Goal: Information Seeking & Learning: Learn about a topic

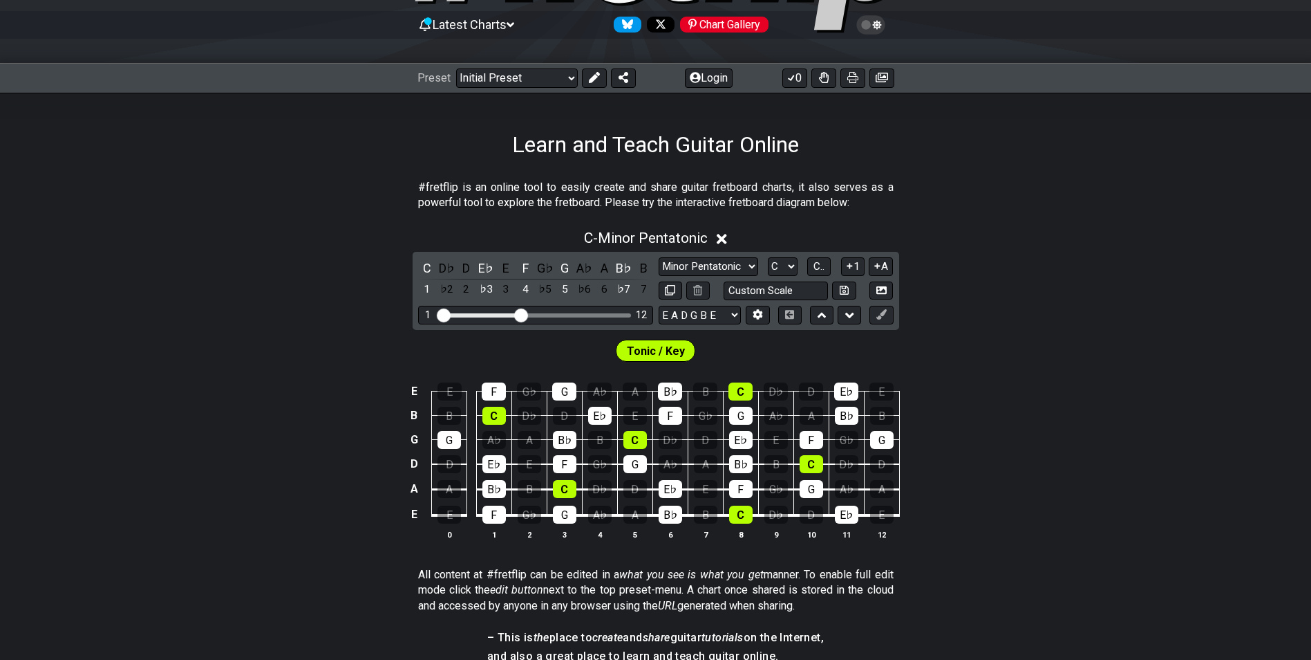
scroll to position [138, 0]
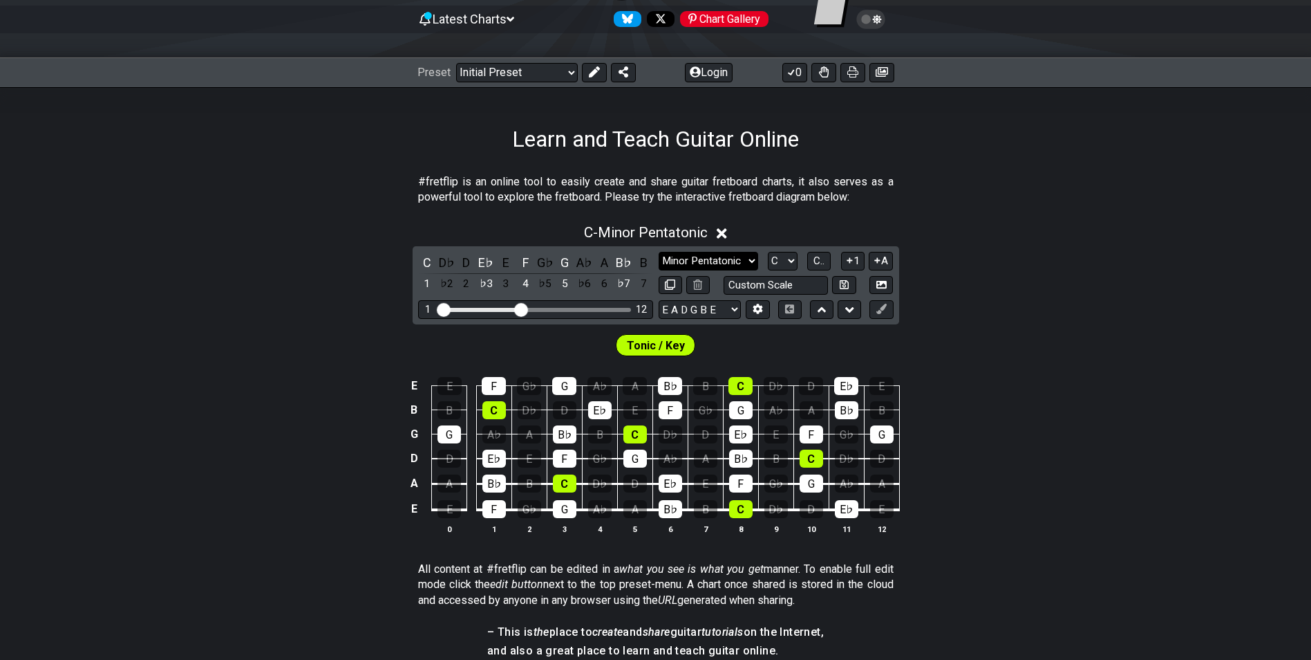
click at [694, 259] on select "Minor Pentatonic Click to edit Minor Pentatonic Major Pentatonic Minor Blues Ma…" at bounding box center [709, 261] width 100 height 19
click at [659, 252] on select "Minor Pentatonic Click to edit Minor Pentatonic Major Pentatonic Minor Blues Ma…" at bounding box center [709, 261] width 100 height 19
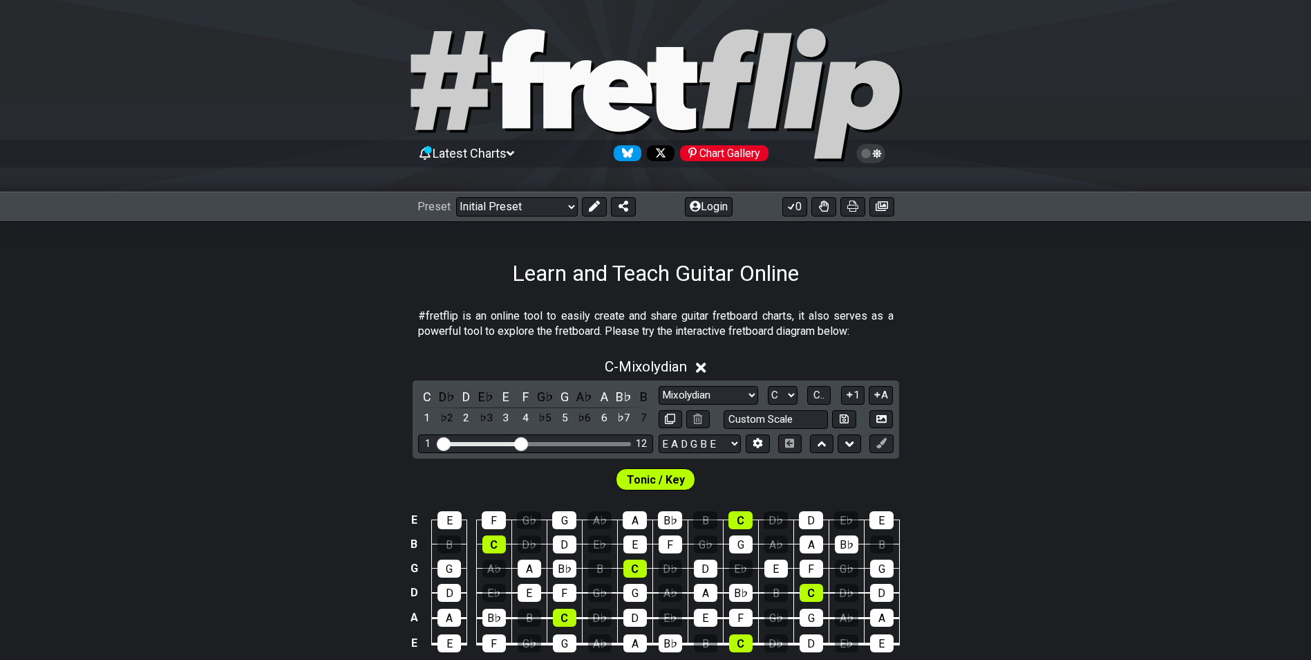
scroll to position [0, 0]
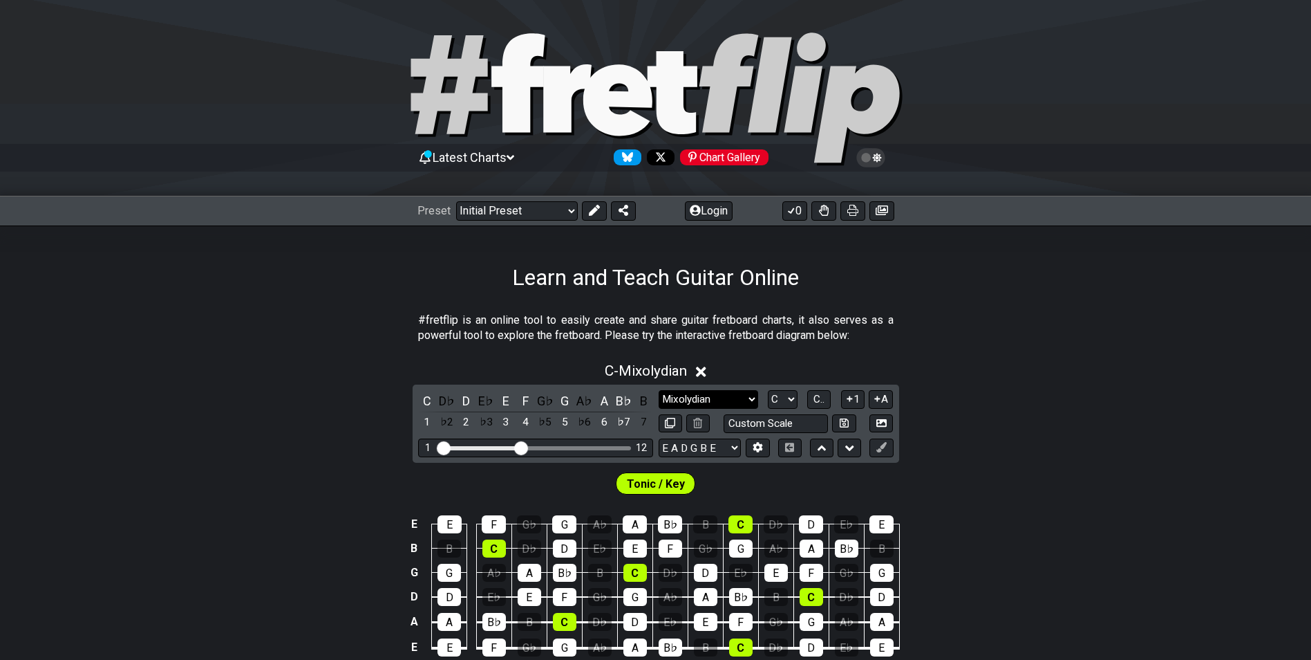
click at [702, 404] on select "Minor Pentatonic Click to edit Minor Pentatonic Major Pentatonic Minor Blues Ma…" at bounding box center [709, 399] width 100 height 19
click at [357, 278] on div "Learn and Teach Guitar Online" at bounding box center [655, 257] width 1311 height 65
click at [695, 396] on select "Minor Pentatonic Click to edit Minor Pentatonic Major Pentatonic Minor Blues Ma…" at bounding box center [709, 399] width 100 height 19
click at [659, 390] on select "Minor Pentatonic Click to edit Minor Pentatonic Major Pentatonic Minor Blues Ma…" at bounding box center [709, 399] width 100 height 19
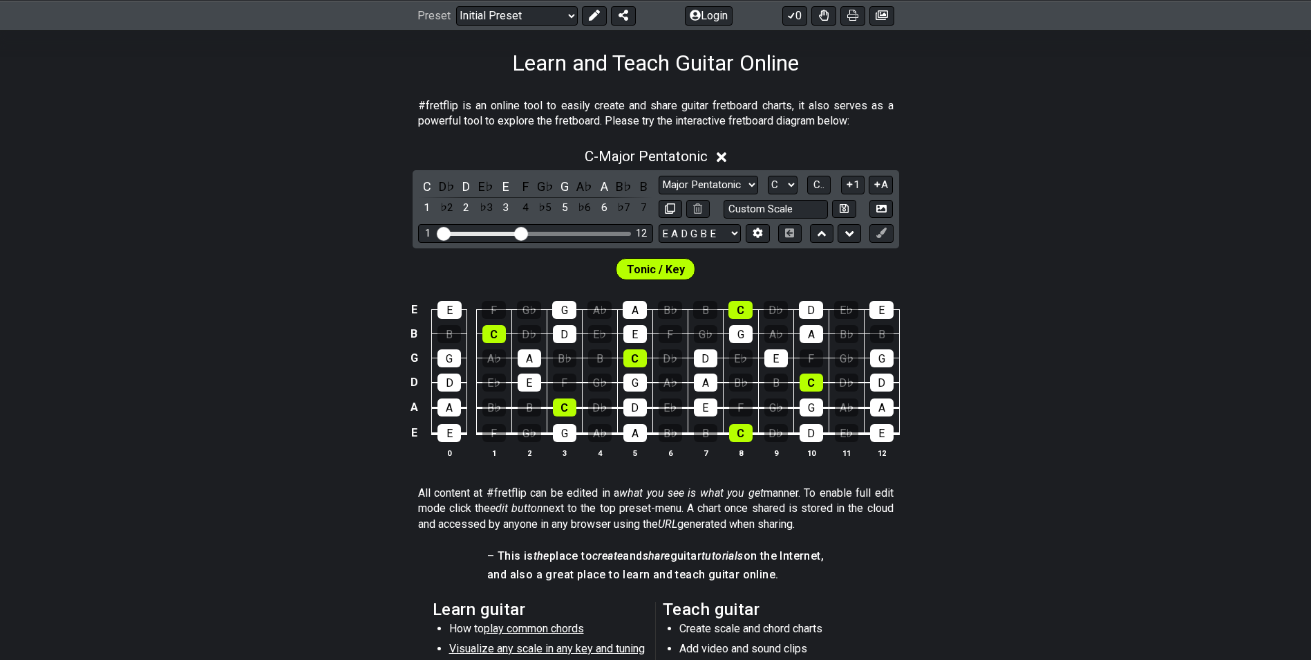
scroll to position [180, 0]
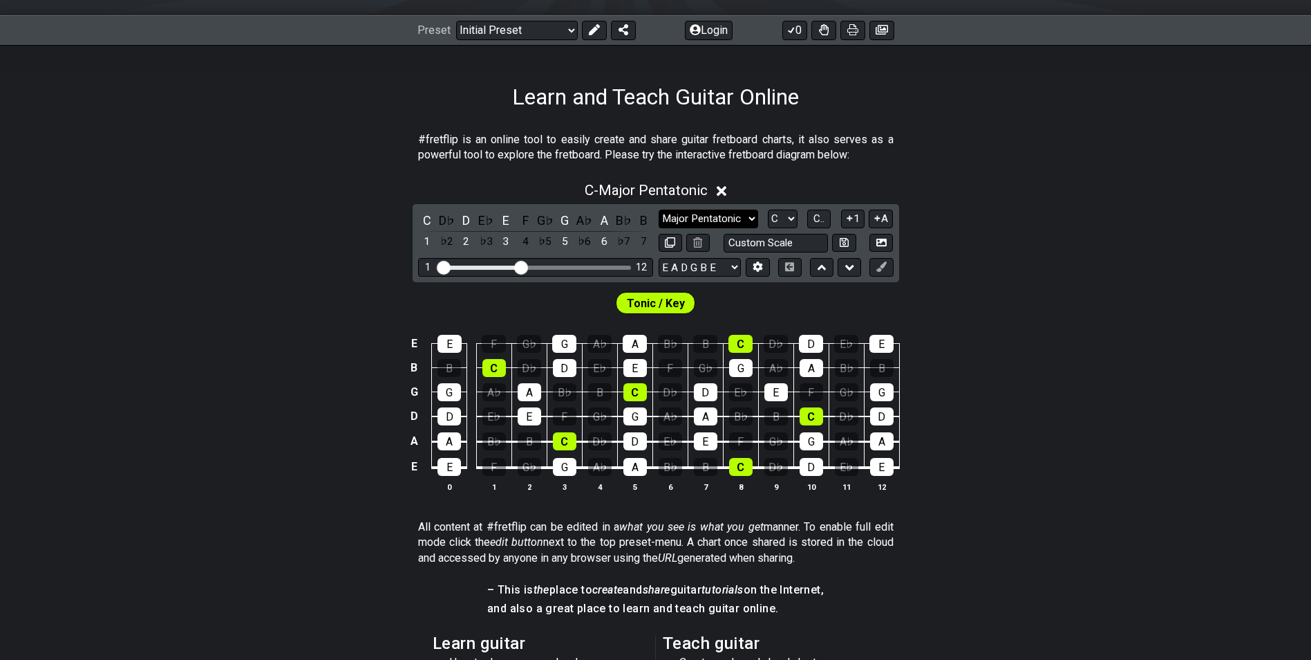
click at [691, 221] on select "Minor Pentatonic Click to edit Minor Pentatonic Major Pentatonic Minor Blues Ma…" at bounding box center [709, 218] width 100 height 19
click at [695, 219] on select "Minor Pentatonic Click to edit Minor Pentatonic Major Pentatonic Minor Blues Ma…" at bounding box center [709, 218] width 100 height 19
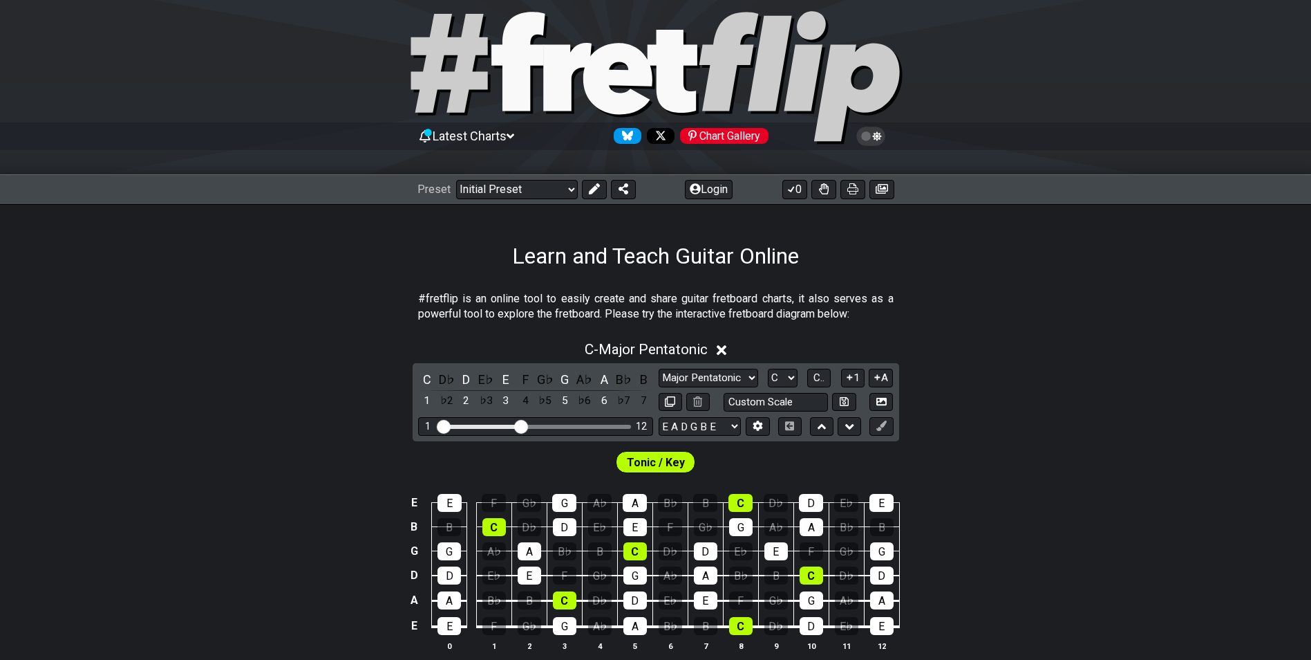
scroll to position [0, 0]
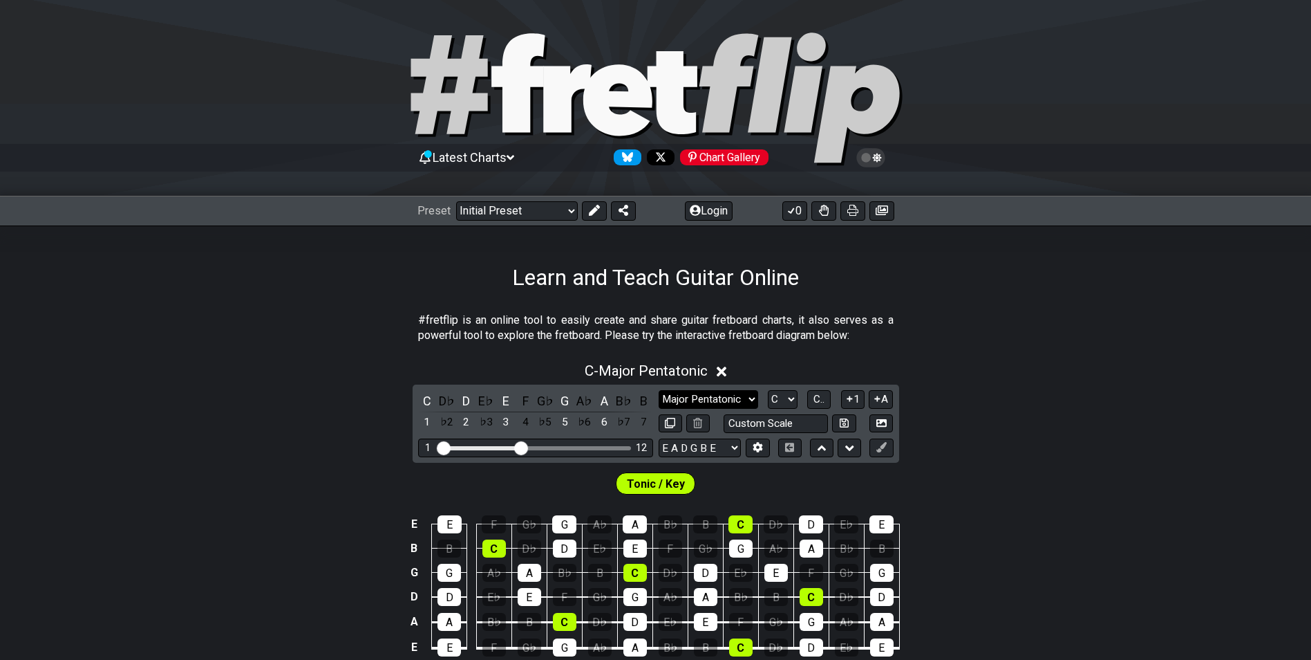
click at [700, 394] on select "Minor Pentatonic Click to edit Minor Pentatonic Major Pentatonic Minor Blues Ma…" at bounding box center [709, 399] width 100 height 19
select select "Major Blues"
click at [659, 390] on select "Minor Pentatonic Click to edit Minor Pentatonic Major Pentatonic Minor Blues Ma…" at bounding box center [709, 399] width 100 height 19
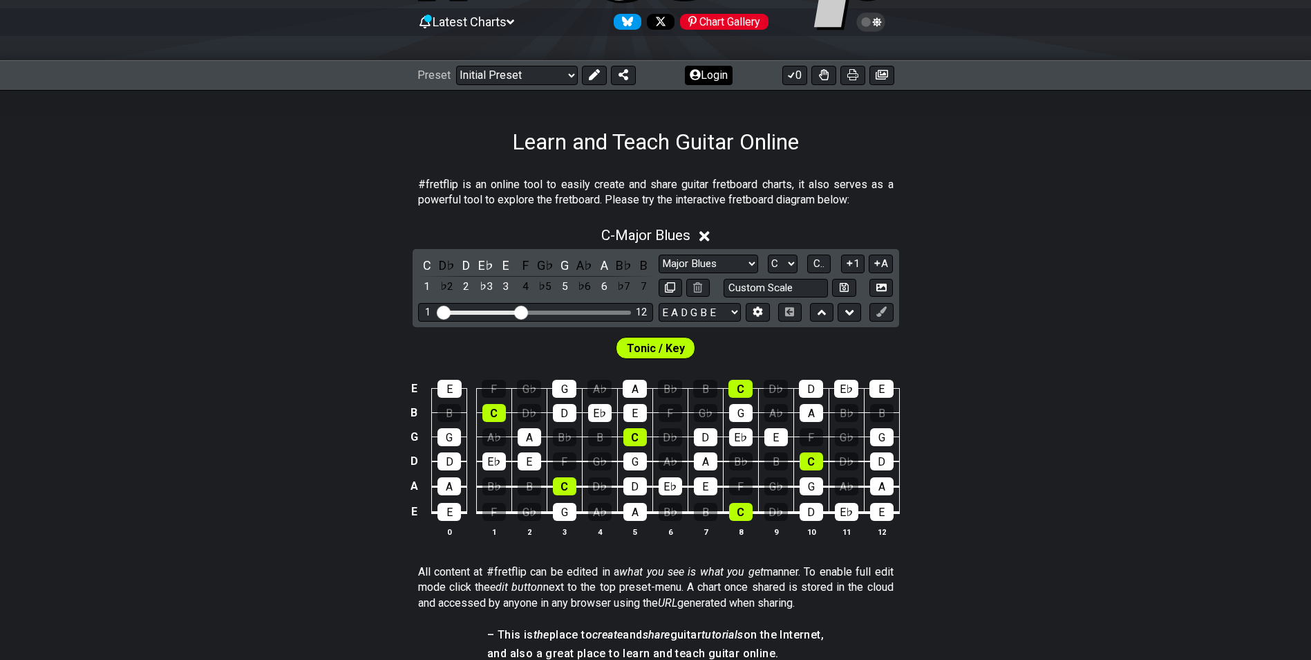
scroll to position [138, 0]
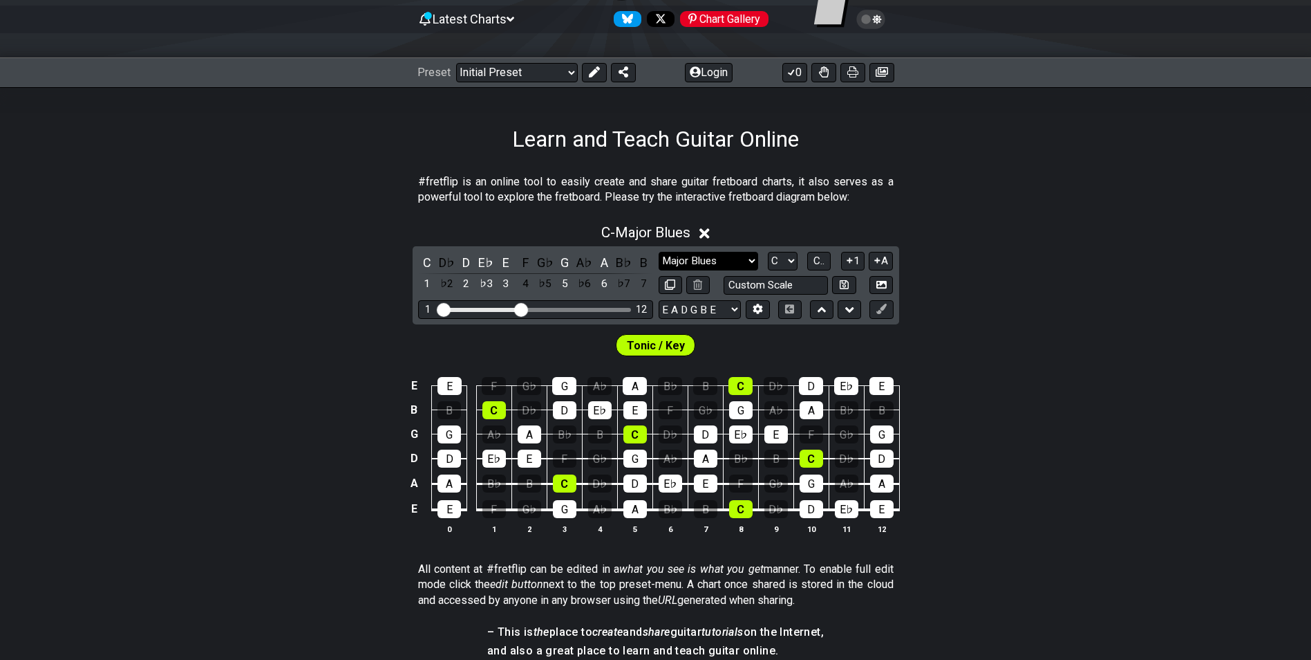
click at [699, 259] on select "Minor Pentatonic Click to edit Minor Pentatonic Major Pentatonic Minor Blues Ma…" at bounding box center [709, 261] width 100 height 19
click at [1044, 325] on div "Tonic / Key" at bounding box center [655, 341] width 1311 height 35
click at [709, 241] on div "C - Major Blues C D♭ D E♭ E F G♭ G A♭ A B♭ B 1 ♭2 2 ♭3 3 4 ♭5 5 ♭6 6 ♭7 7 Minor…" at bounding box center [655, 384] width 1311 height 337
click at [710, 232] on icon at bounding box center [705, 233] width 10 height 10
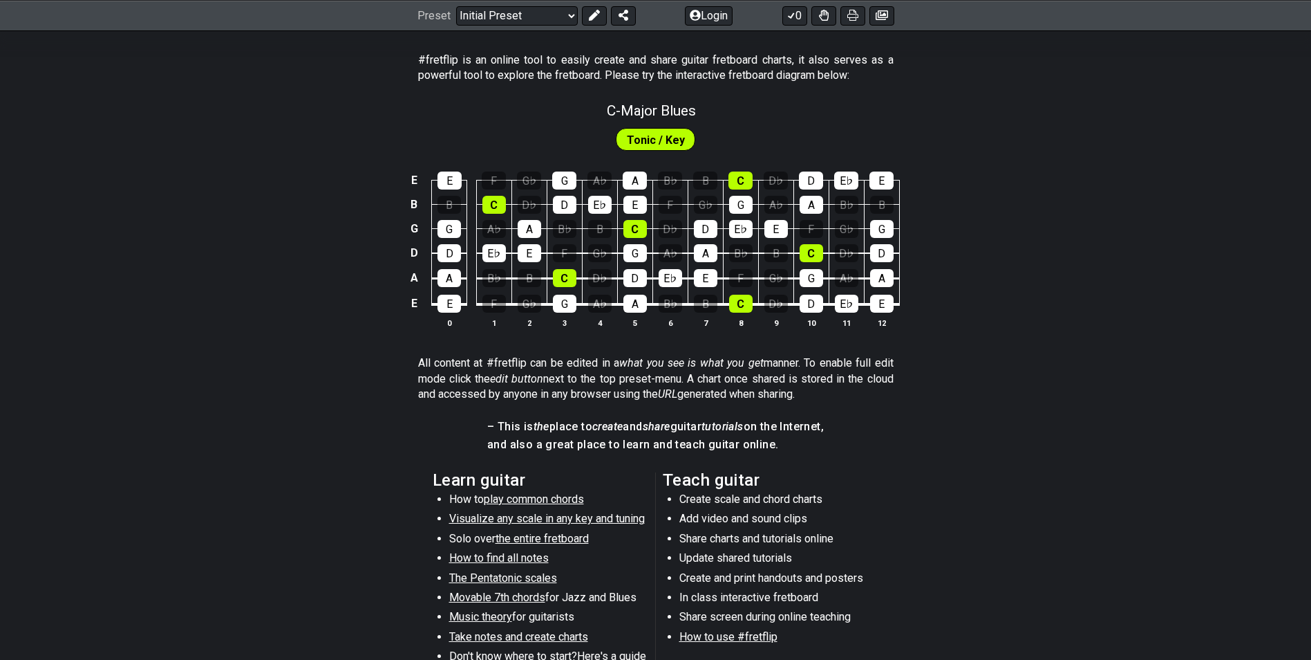
scroll to position [0, 0]
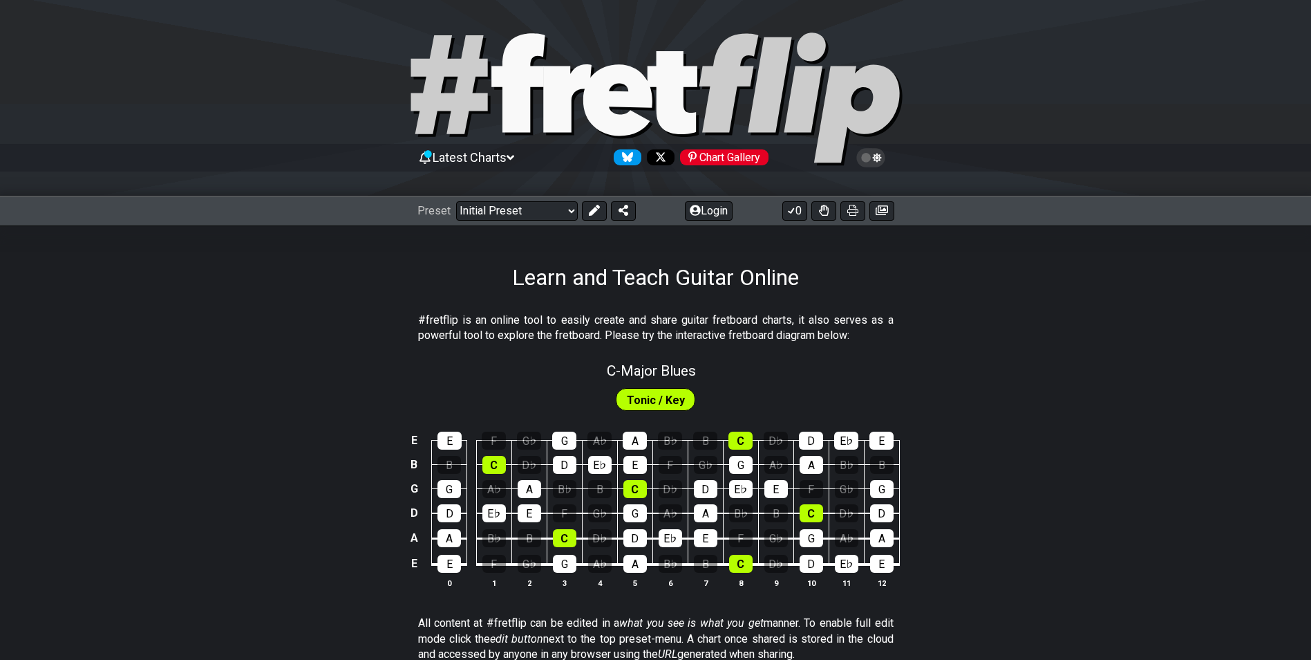
click at [487, 160] on span "Latest Charts" at bounding box center [470, 157] width 74 height 15
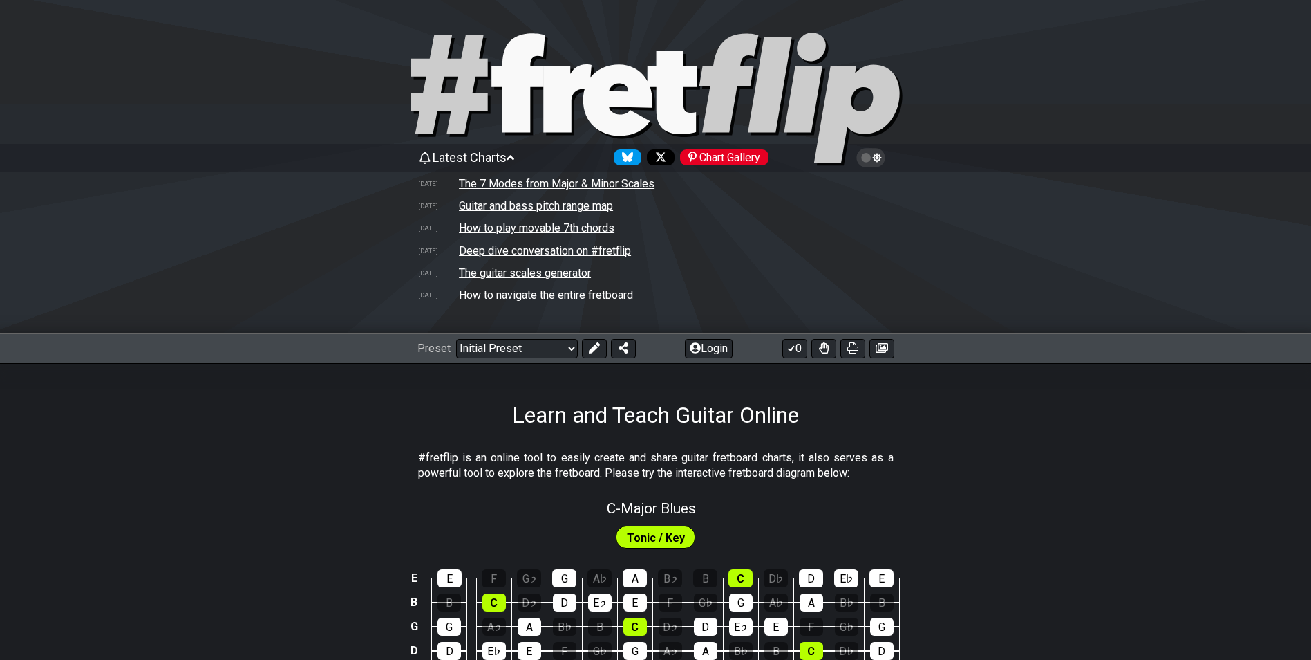
click at [505, 185] on td "The 7 Modes from Major & Minor Scales" at bounding box center [556, 183] width 197 height 15
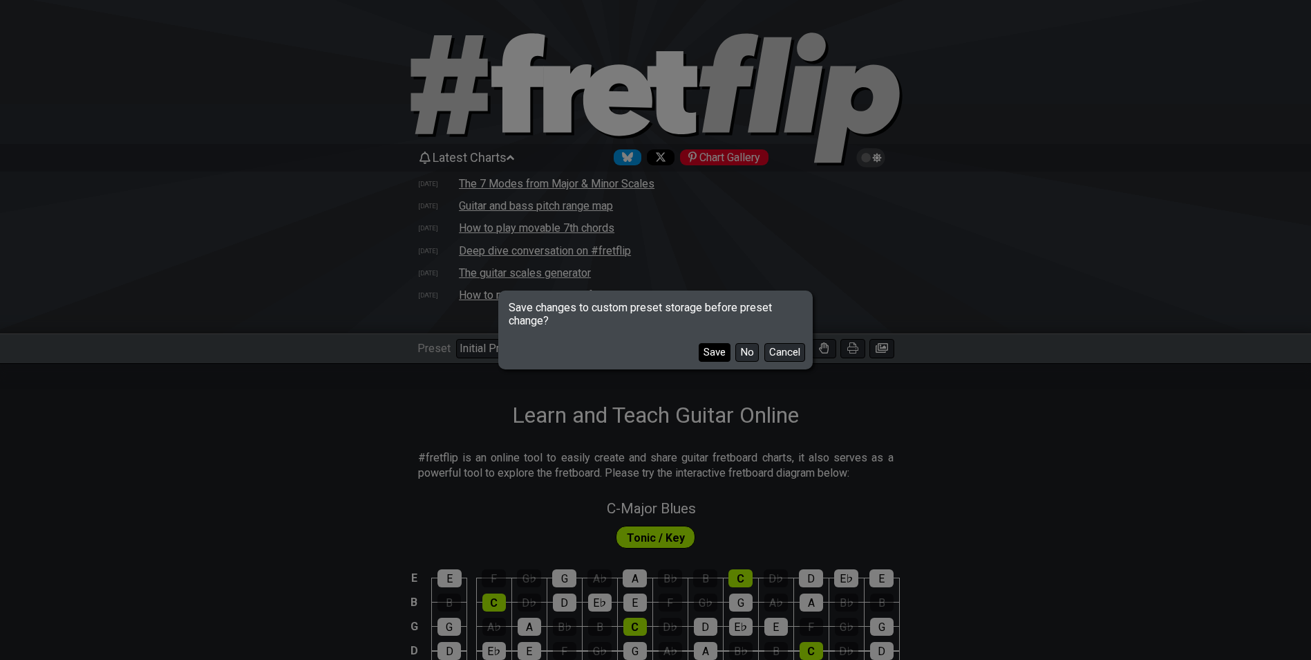
click at [719, 350] on button "Save" at bounding box center [715, 352] width 32 height 19
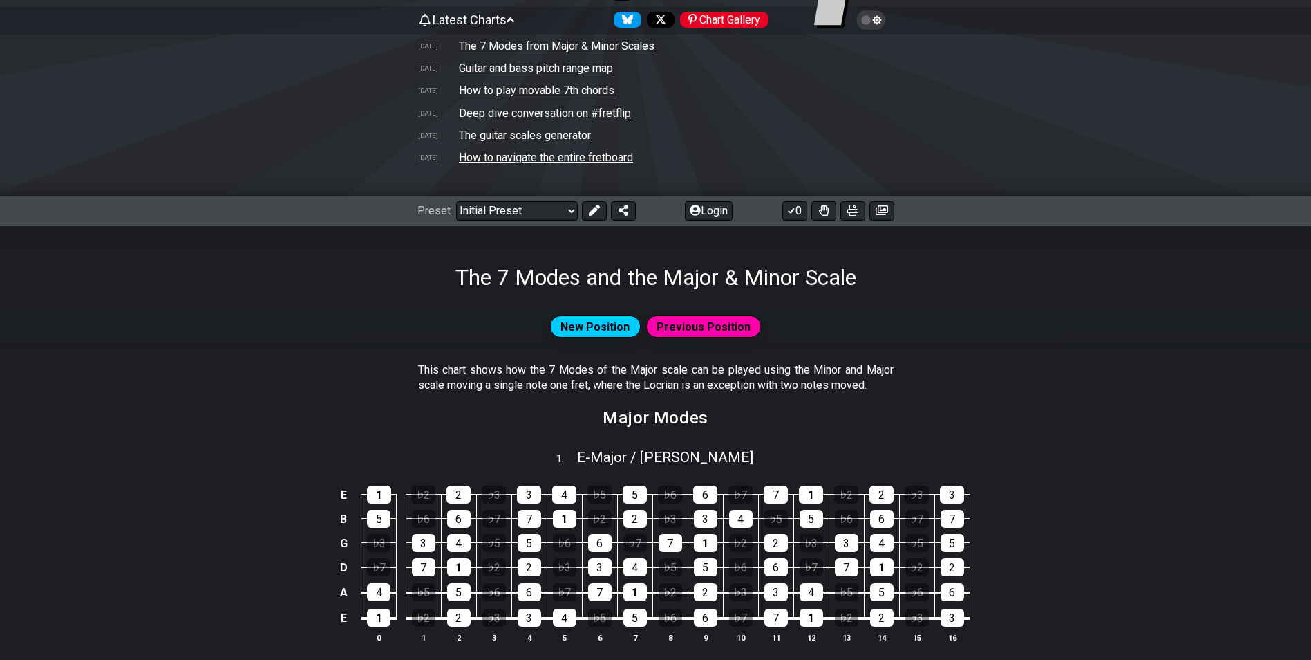
scroll to position [138, 0]
click at [675, 325] on span "Previous Position" at bounding box center [704, 326] width 94 height 20
click at [615, 319] on span "New Position" at bounding box center [595, 326] width 69 height 20
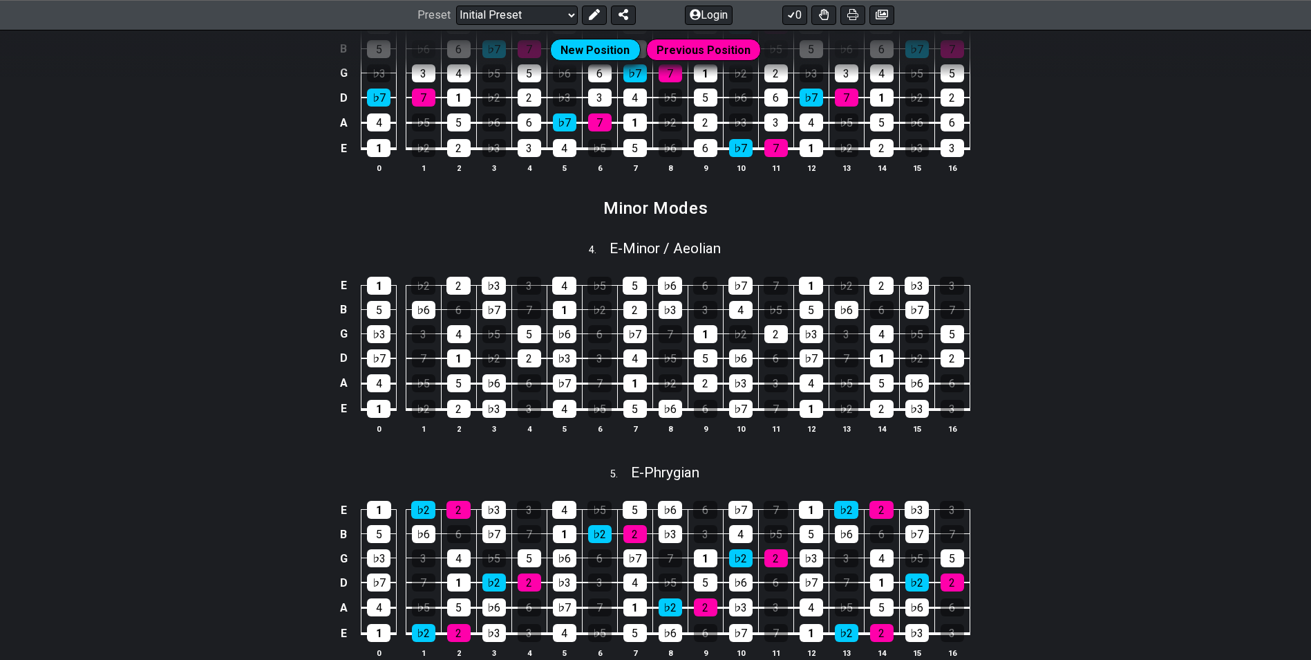
scroll to position [1106, 0]
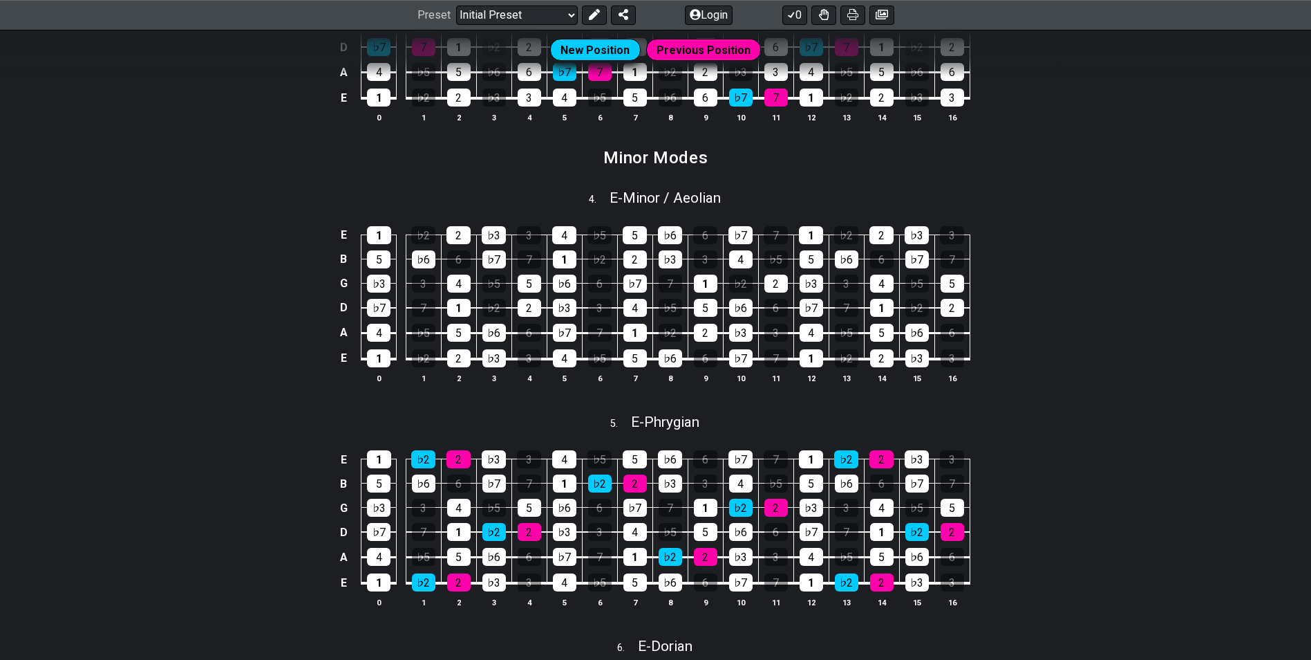
click at [651, 409] on div "E - Phrygian" at bounding box center [665, 417] width 68 height 24
select select "E"
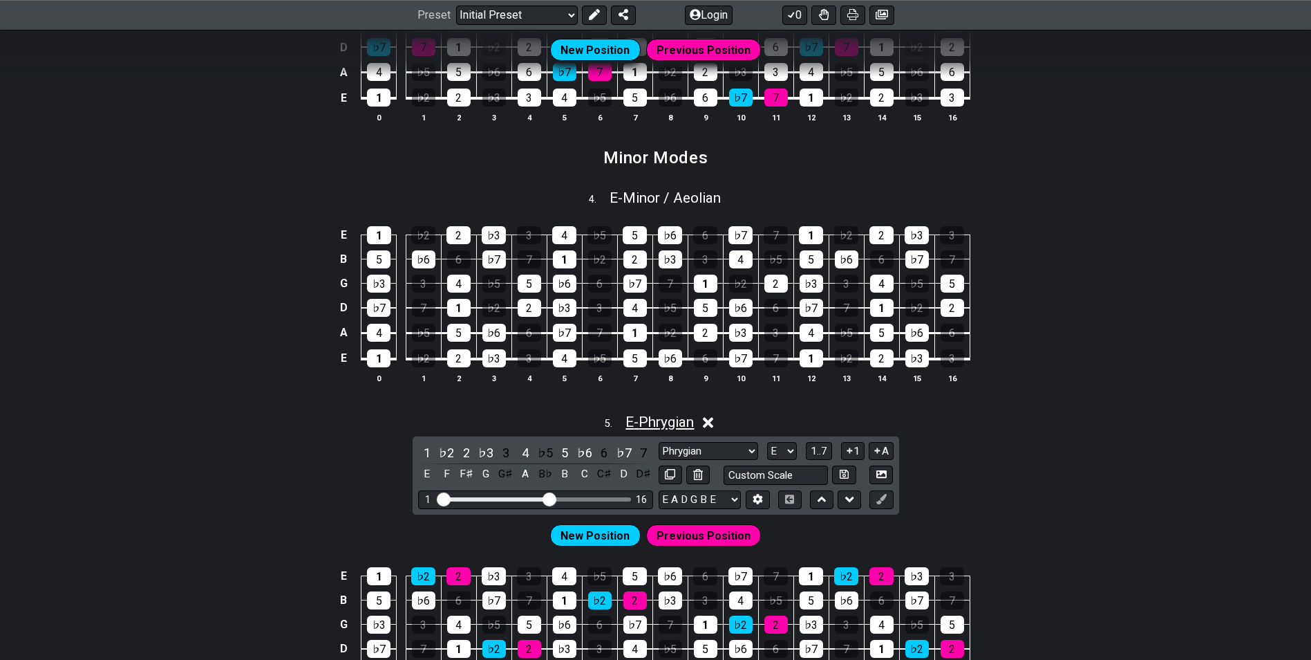
click at [652, 413] on span "E - Phrygian" at bounding box center [660, 421] width 68 height 17
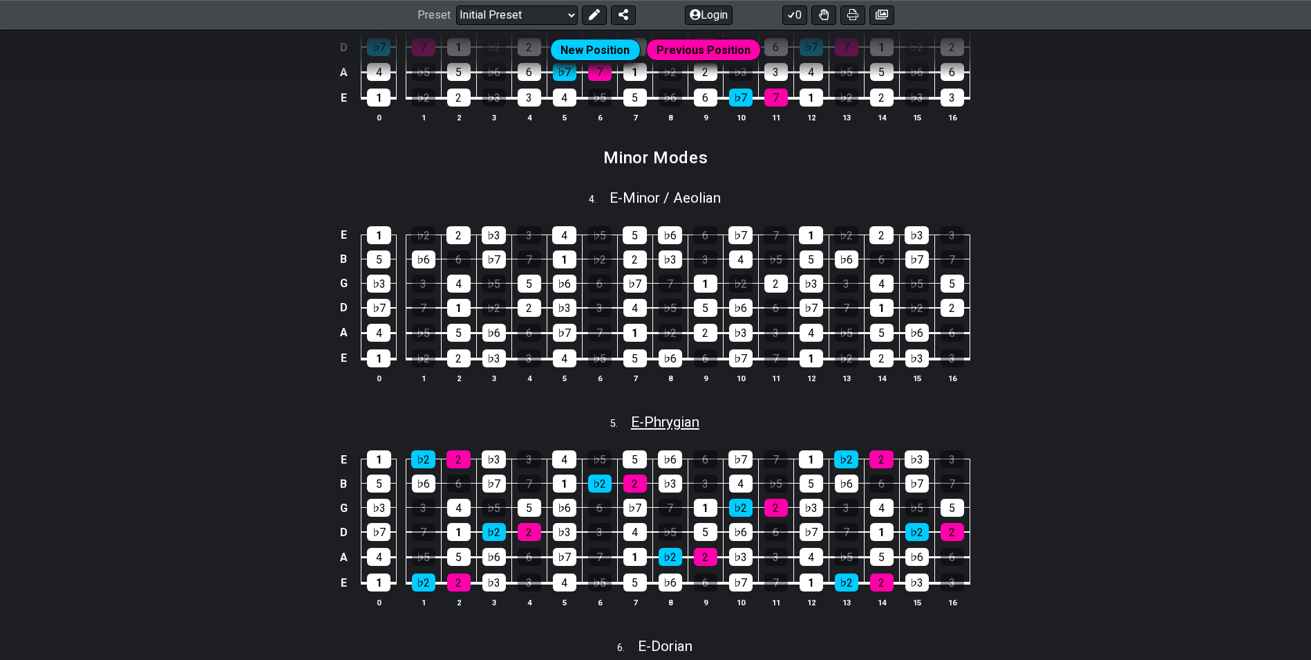
click at [653, 416] on span "E - Phrygian" at bounding box center [665, 421] width 68 height 17
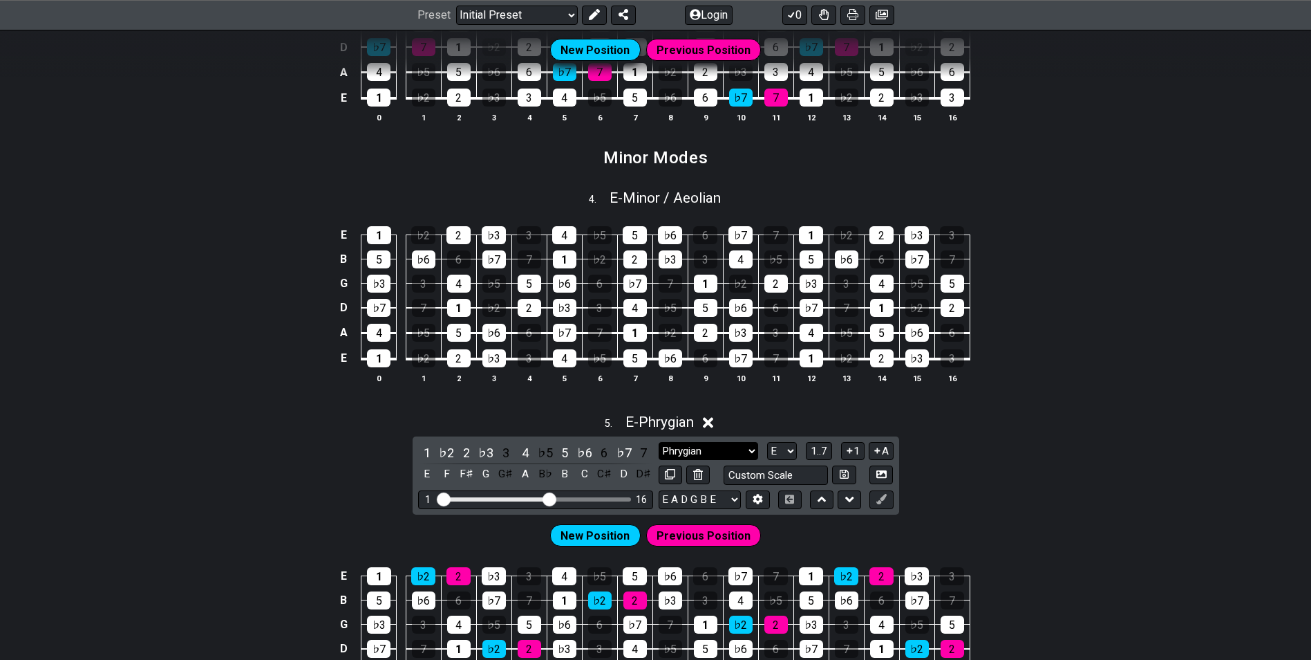
click at [682, 454] on select "Phrygian Phrygian Minor Pentatonic Major Pentatonic Minor Blues Major Blues Maj…" at bounding box center [709, 451] width 100 height 19
click at [774, 453] on select "A♭ A A♯ B♭ B C C♯ D♭ D D♯ E♭ E F F♯ G♭ G G♯" at bounding box center [782, 451] width 30 height 19
select select "F"
click at [767, 442] on select "A♭ A A♯ B♭ B C C♯ D♭ D D♯ E♭ E F F♯ G♭ G G♯" at bounding box center [782, 451] width 30 height 19
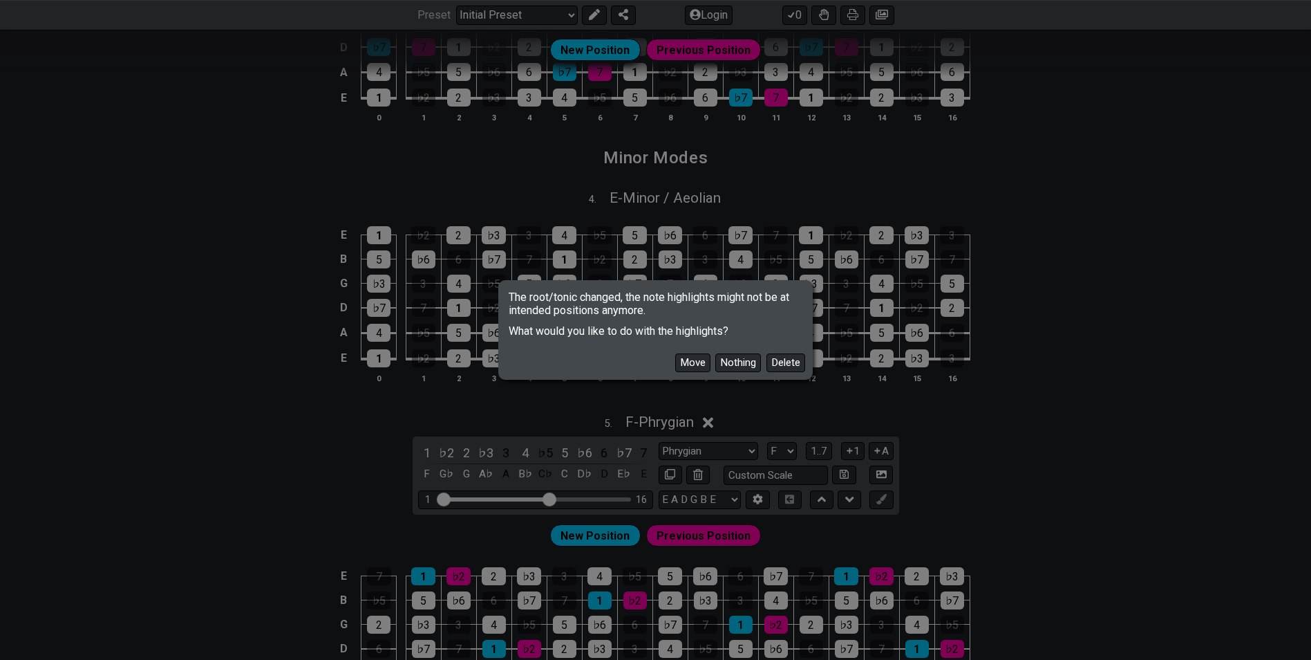
click at [739, 366] on button "Nothing" at bounding box center [739, 362] width 46 height 19
